Goal: Task Accomplishment & Management: Complete application form

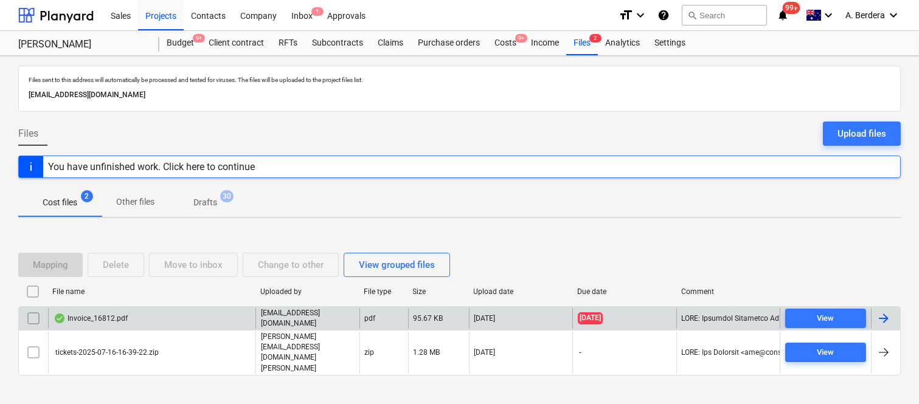
click at [319, 320] on div "[EMAIL_ADDRESS][DOMAIN_NAME]" at bounding box center [307, 318] width 104 height 21
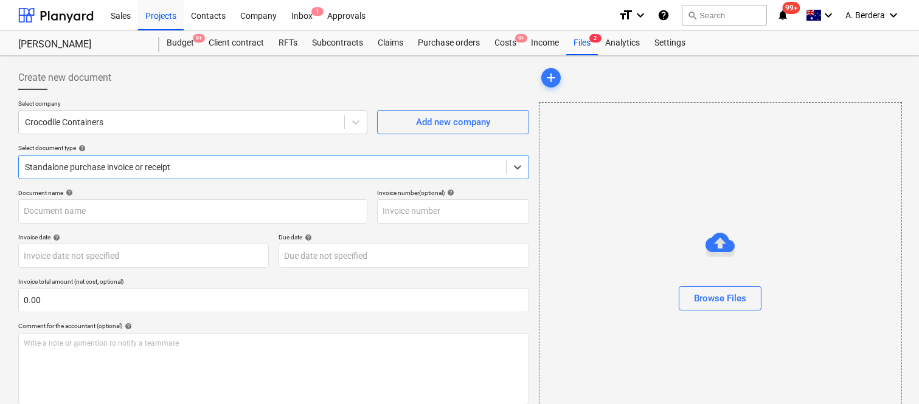
type input "16812"
type input "[DATE]"
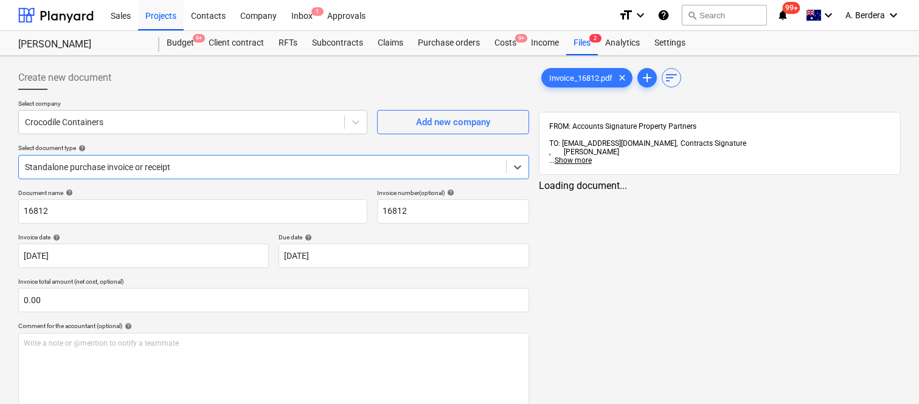
drag, startPoint x: 214, startPoint y: 165, endPoint x: 221, endPoint y: 183, distance: 18.9
click at [216, 165] on div at bounding box center [262, 167] width 475 height 12
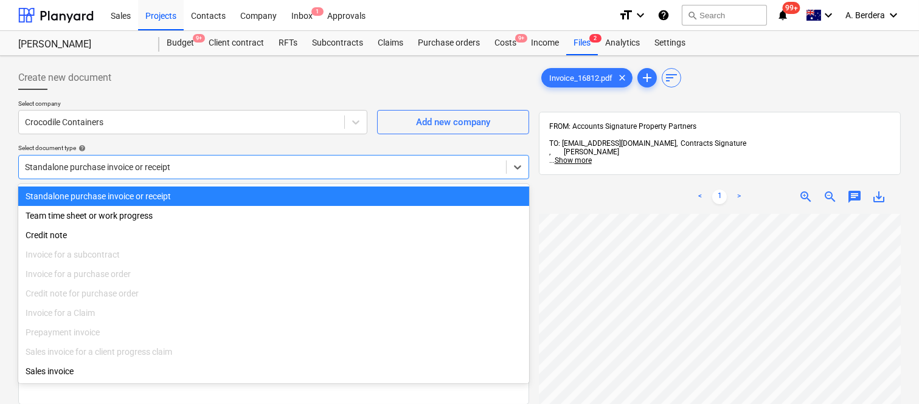
click at [226, 191] on div "Standalone purchase invoice or receipt" at bounding box center [273, 196] width 511 height 19
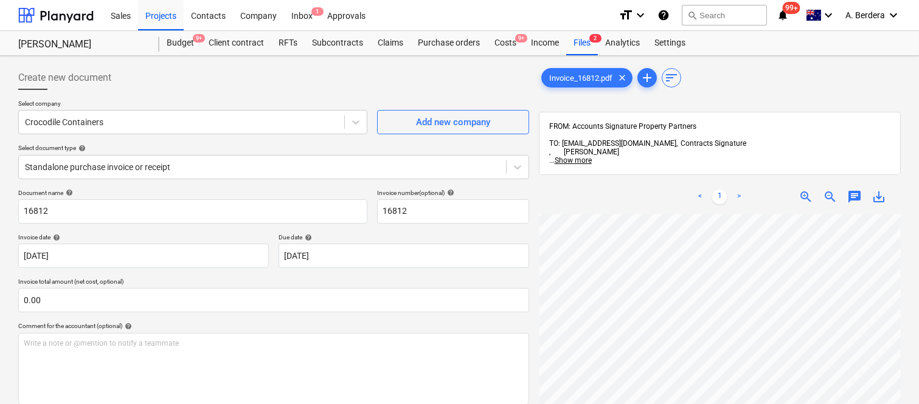
scroll to position [32, 9]
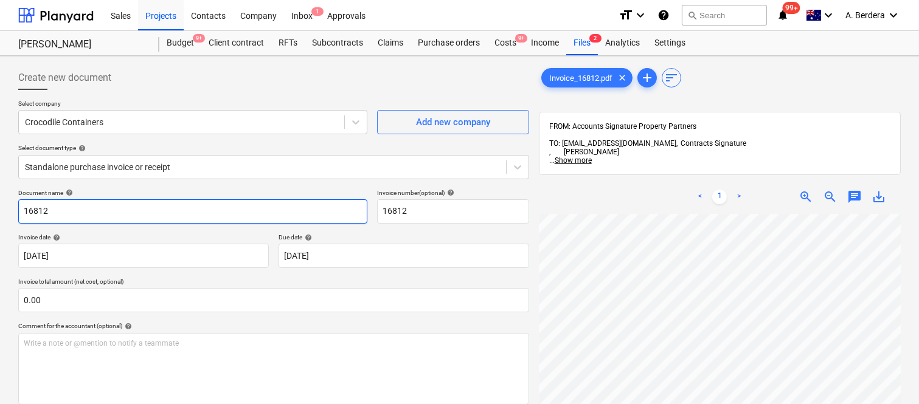
click at [23, 205] on input "16812" at bounding box center [192, 211] width 349 height 24
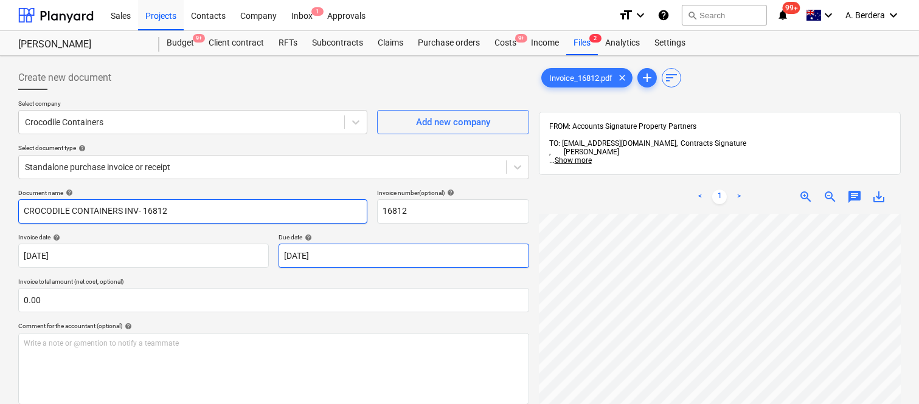
type input "CROCODILE CONTAINERS INV- 16812"
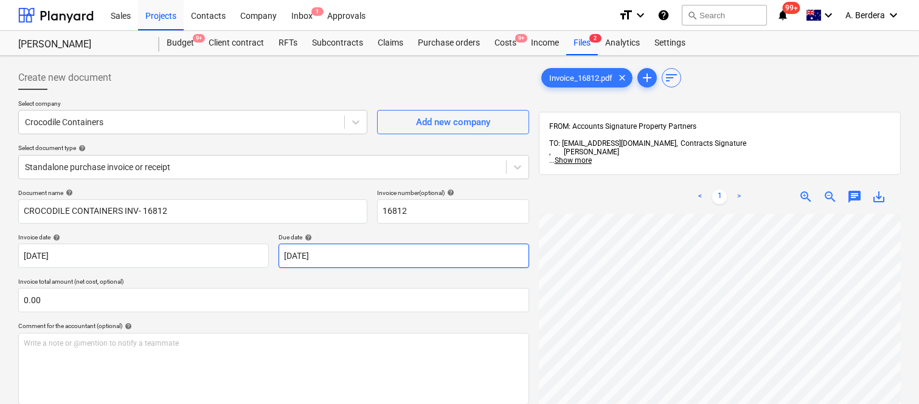
scroll to position [0, 109]
click at [427, 256] on body "Sales Projects Contacts Company Inbox 1 Approvals format_size keyboard_arrow_do…" at bounding box center [459, 202] width 919 height 404
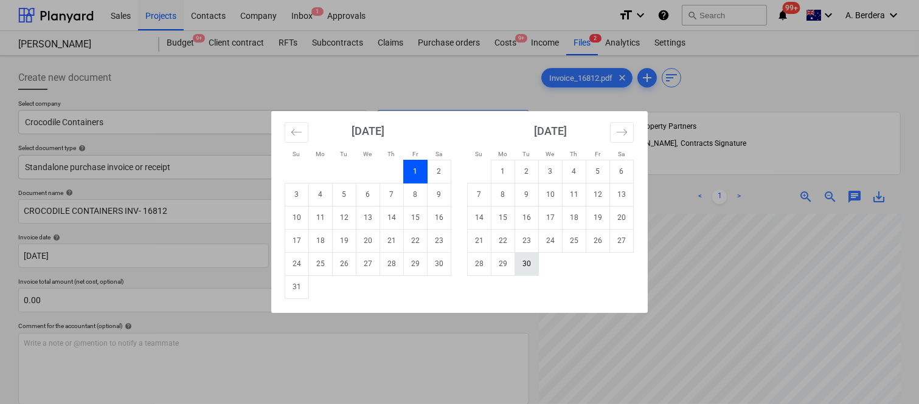
click at [529, 268] on td "30" at bounding box center [527, 263] width 24 height 23
type input "[DATE]"
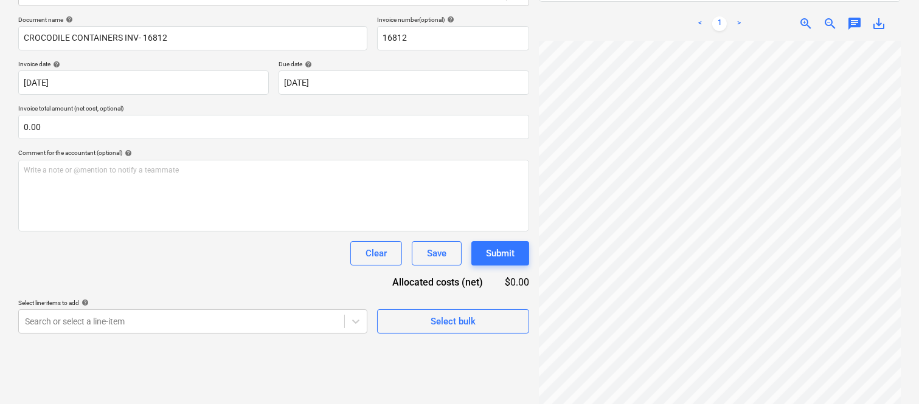
scroll to position [83, 102]
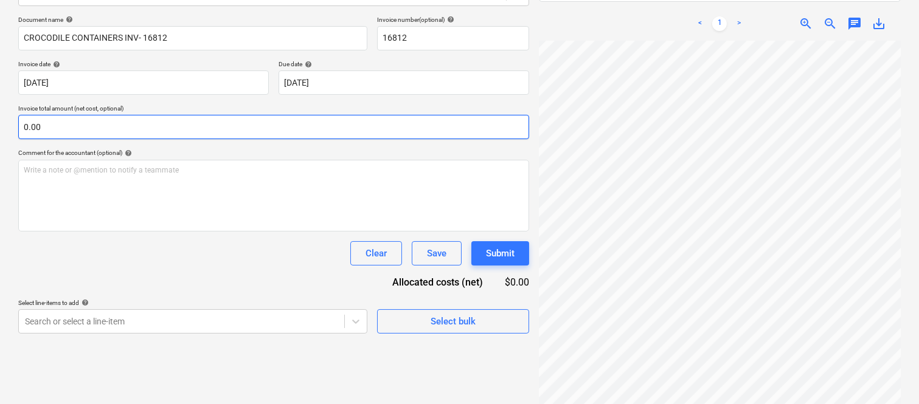
click at [215, 134] on input "0.00" at bounding box center [273, 127] width 511 height 24
paste input "310"
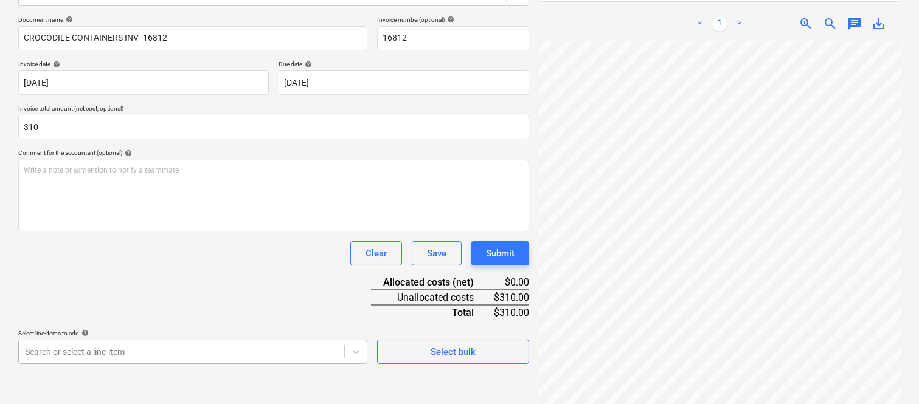
type input "310.00"
click at [105, 231] on body "Sales Projects Contacts Company Inbox 1 Approvals format_size keyboard_arrow_do…" at bounding box center [459, 29] width 919 height 404
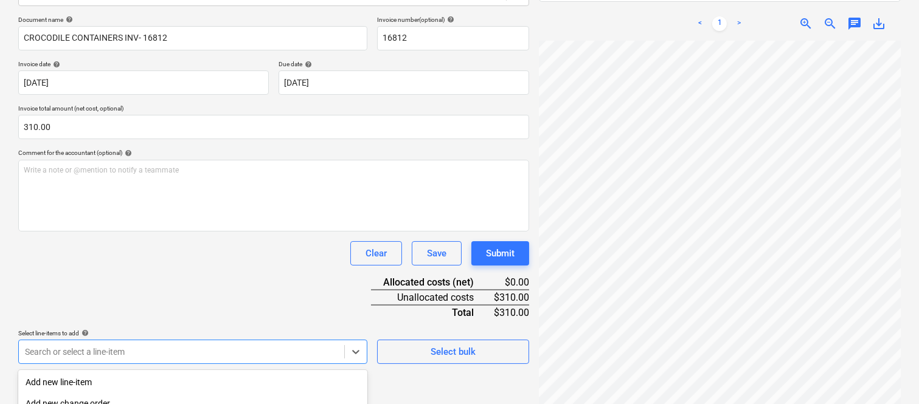
scroll to position [323, 0]
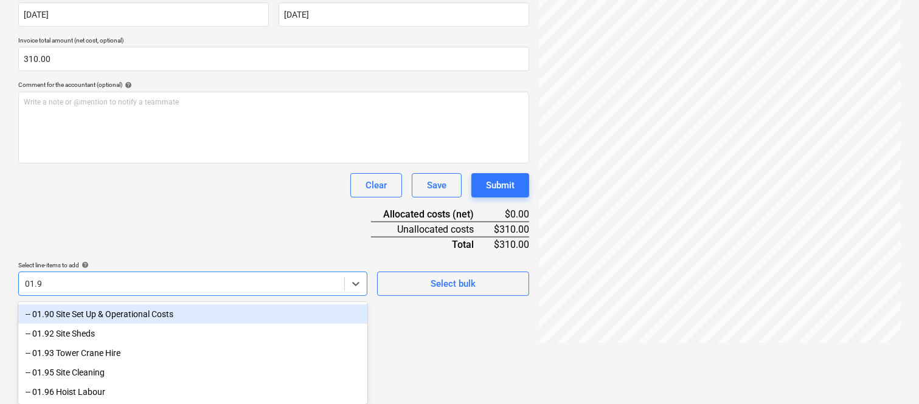
type input "01.92"
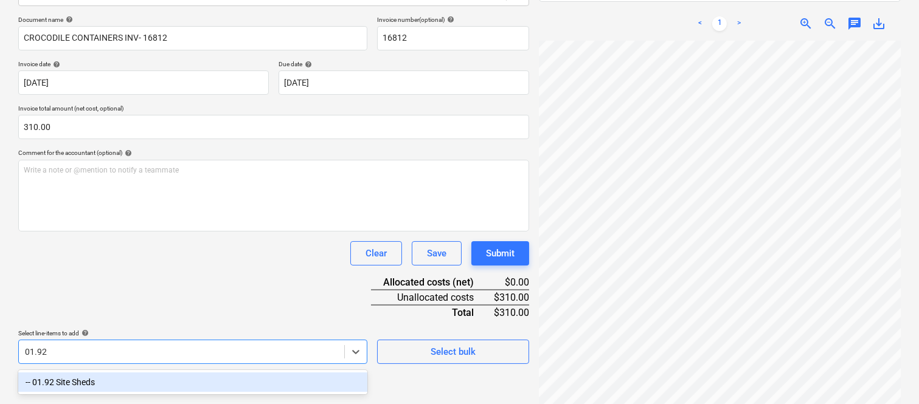
drag, startPoint x: 122, startPoint y: 374, endPoint x: 171, endPoint y: 295, distance: 92.6
click at [123, 374] on div "-- 01.92 Site Sheds" at bounding box center [192, 382] width 349 height 19
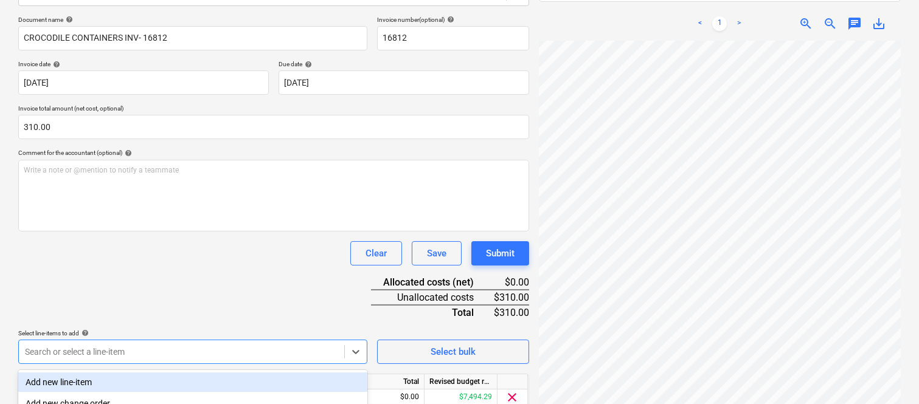
click at [185, 284] on div "Document name help CROCODILE CONTAINERS INV- 16812 Invoice number (optional) he…" at bounding box center [273, 230] width 511 height 429
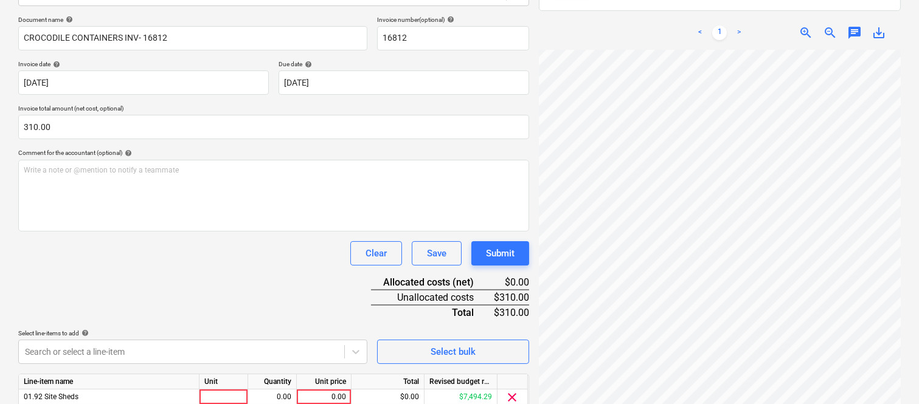
scroll to position [223, 0]
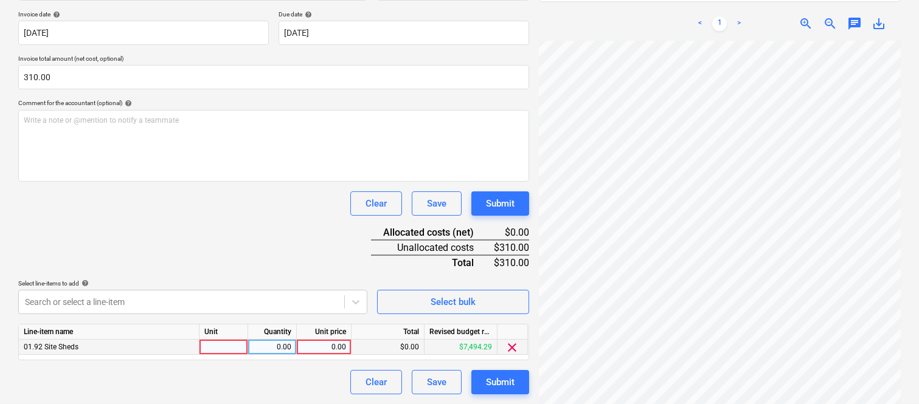
click at [232, 351] on div at bounding box center [223, 347] width 49 height 15
type input "INVOICE"
click at [281, 350] on div "0.00" at bounding box center [272, 347] width 38 height 15
type input "1"
click at [322, 347] on div "0.00" at bounding box center [324, 347] width 44 height 15
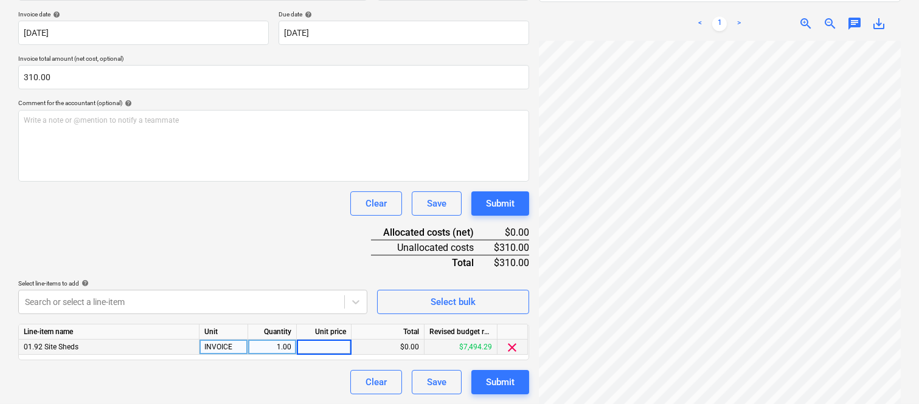
type input "310"
click at [215, 373] on div "Clear Save Submit" at bounding box center [273, 382] width 511 height 24
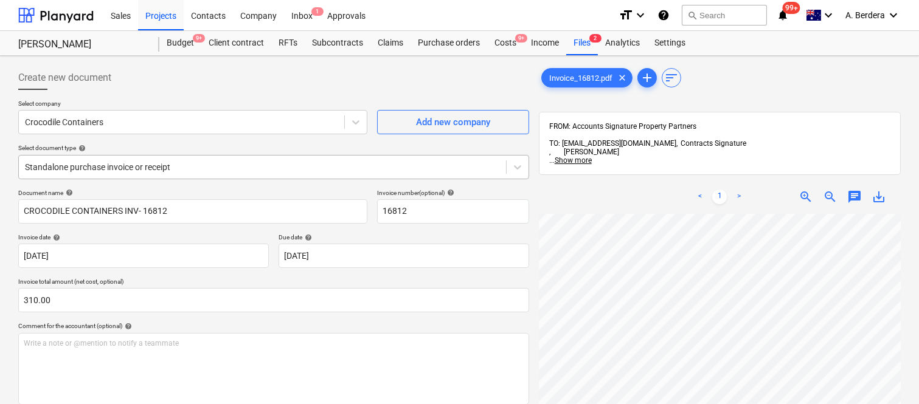
click at [231, 165] on div at bounding box center [262, 167] width 475 height 12
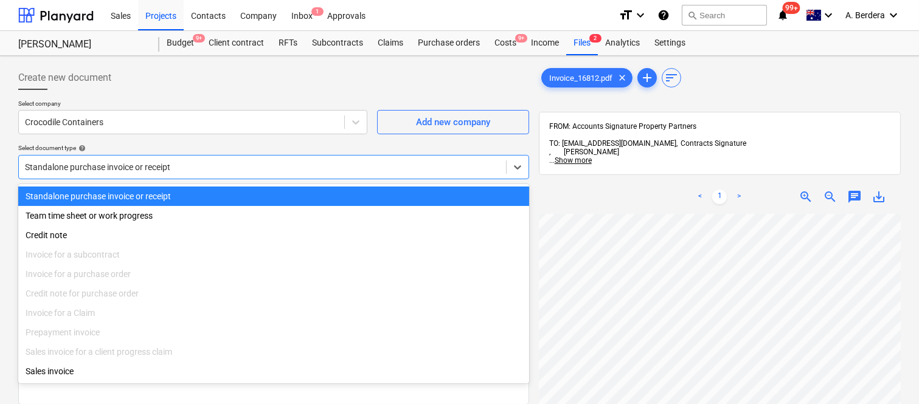
click at [238, 195] on div "Standalone purchase invoice or receipt" at bounding box center [273, 196] width 511 height 19
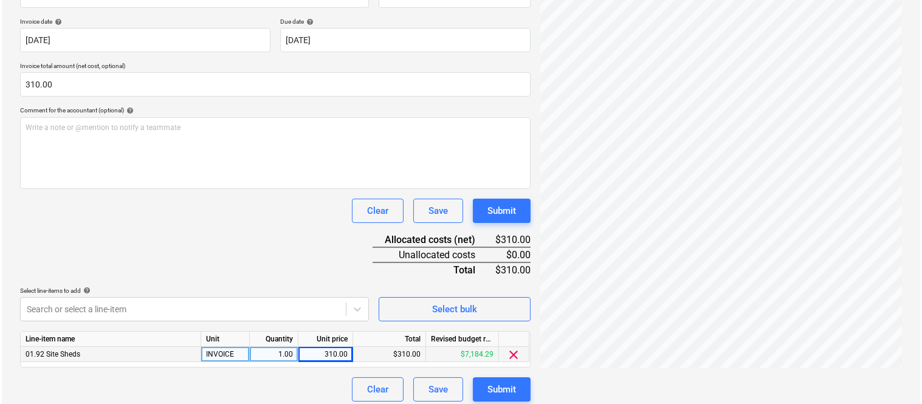
scroll to position [223, 0]
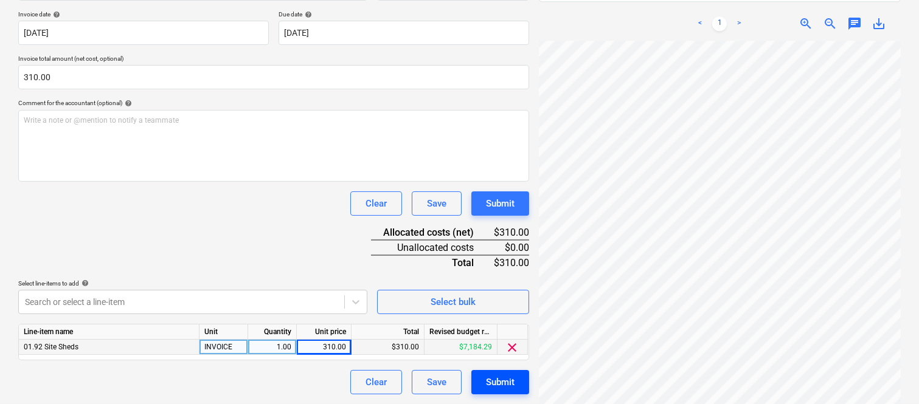
click at [496, 389] on div "Submit" at bounding box center [500, 383] width 29 height 16
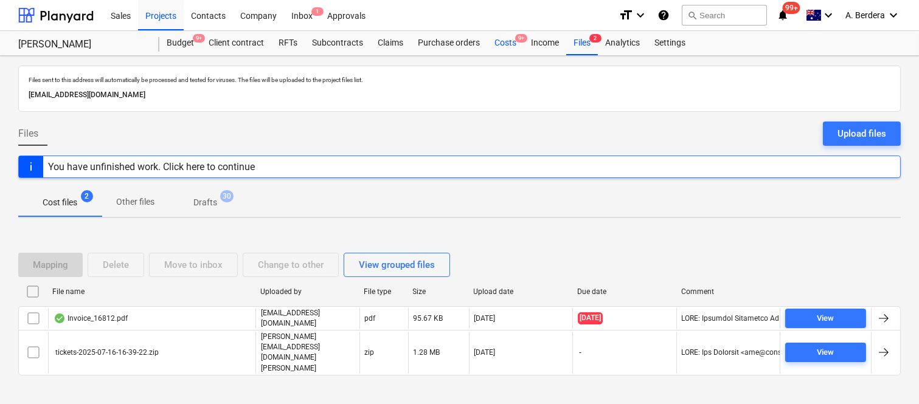
click at [506, 44] on div "Costs 9+" at bounding box center [505, 43] width 36 height 24
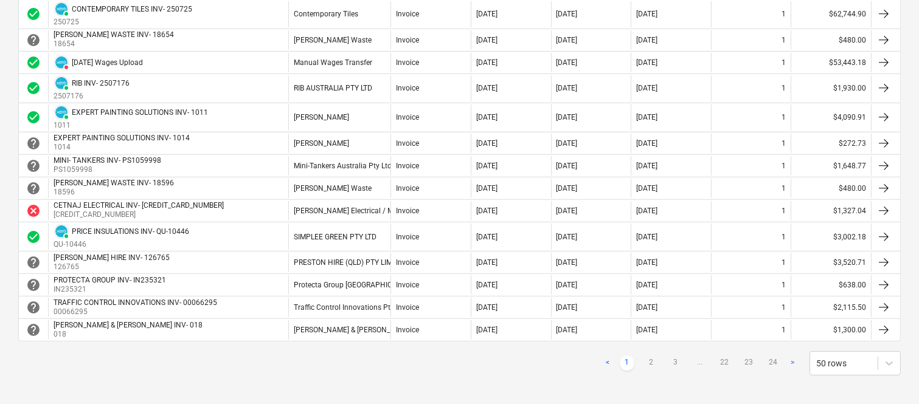
scroll to position [1116, 0]
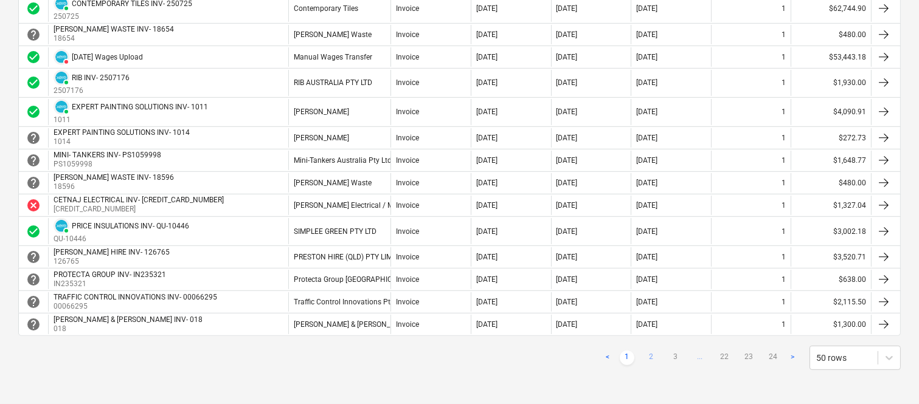
click at [655, 356] on link "2" at bounding box center [651, 358] width 15 height 15
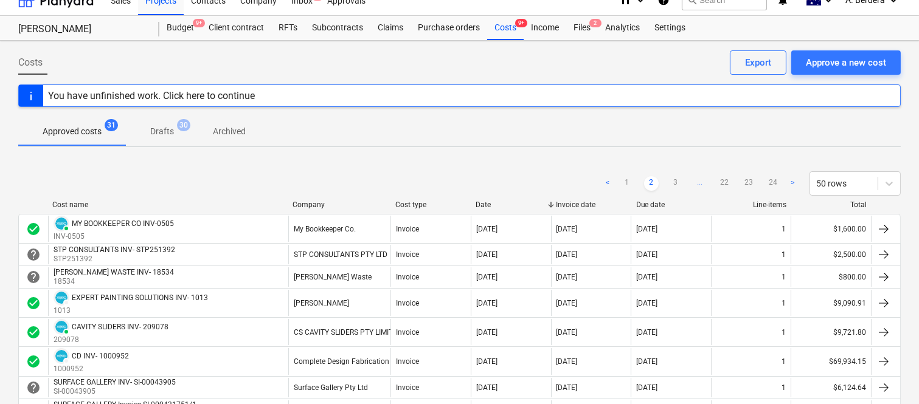
scroll to position [0, 0]
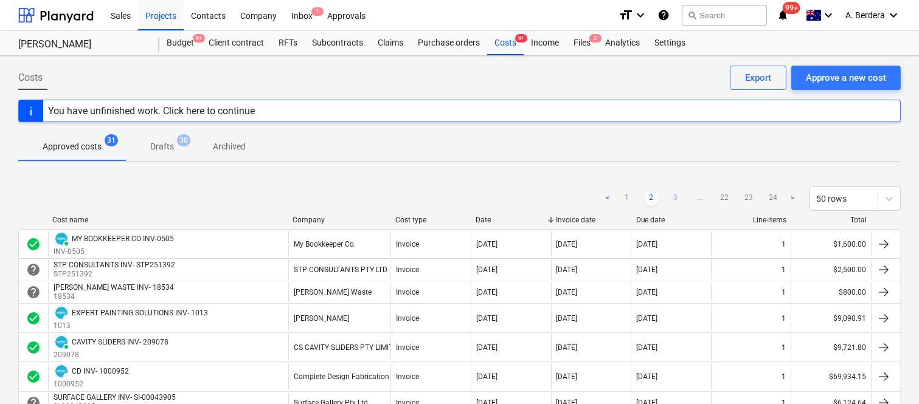
click at [671, 198] on link "3" at bounding box center [675, 199] width 15 height 15
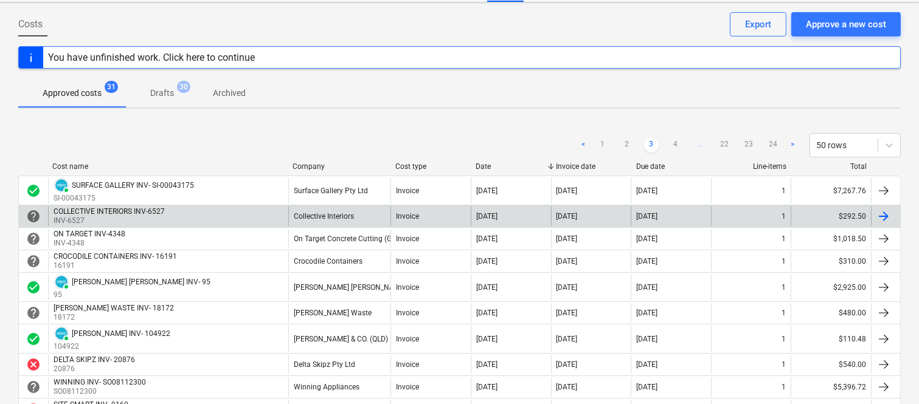
scroll to position [27, 0]
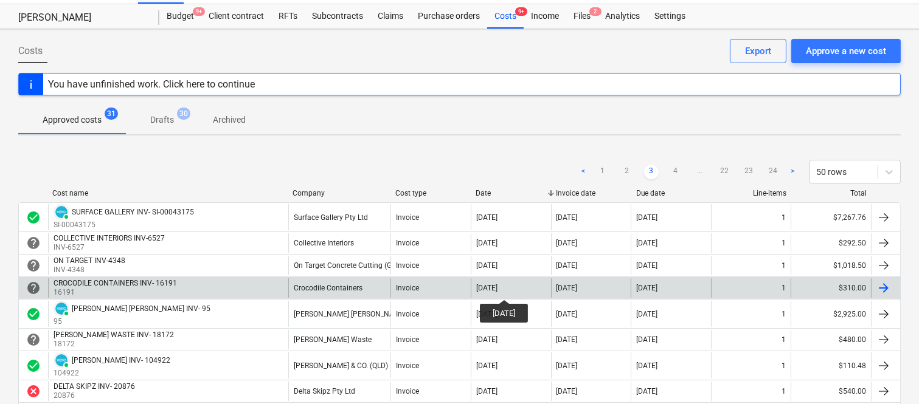
click at [497, 289] on div "[DATE]" at bounding box center [486, 288] width 21 height 9
